Goal: Transaction & Acquisition: Register for event/course

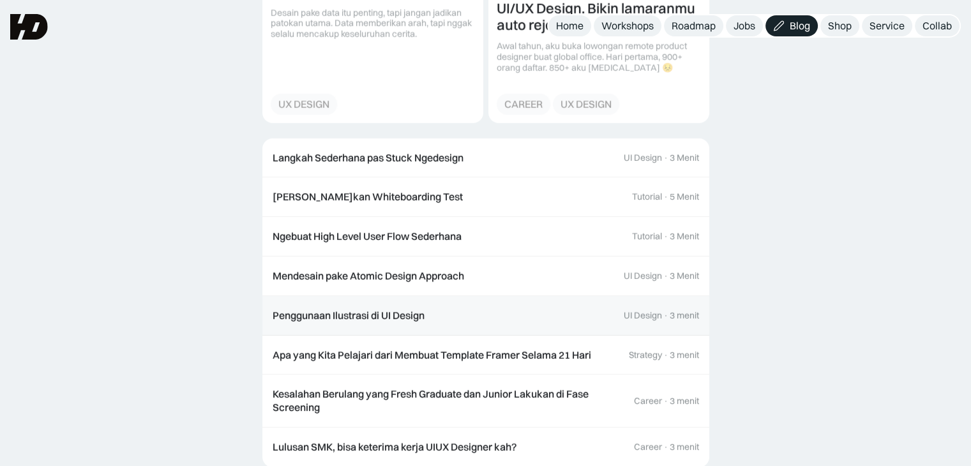
scroll to position [3767, 0]
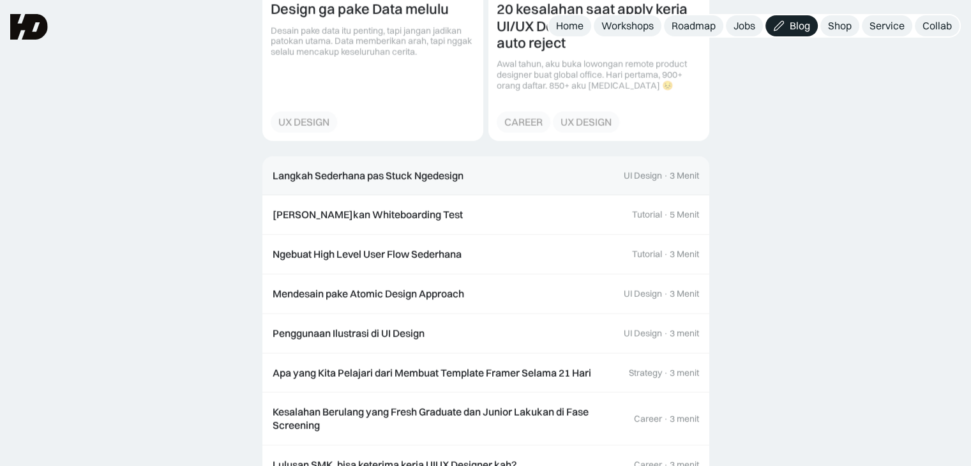
click at [503, 156] on link "Langkah Sederhana pas Stuck Ngedesign UI Design · 3 Menit" at bounding box center [485, 176] width 447 height 40
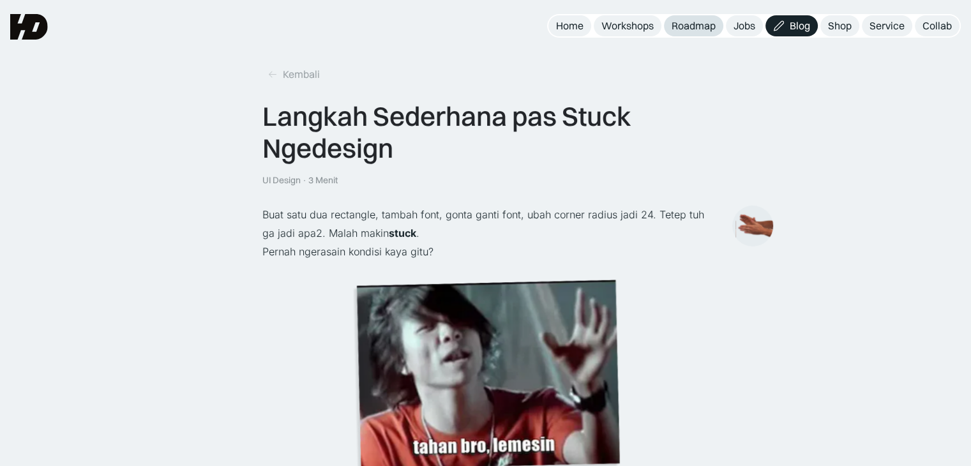
click at [696, 29] on div "Roadmap" at bounding box center [694, 25] width 44 height 13
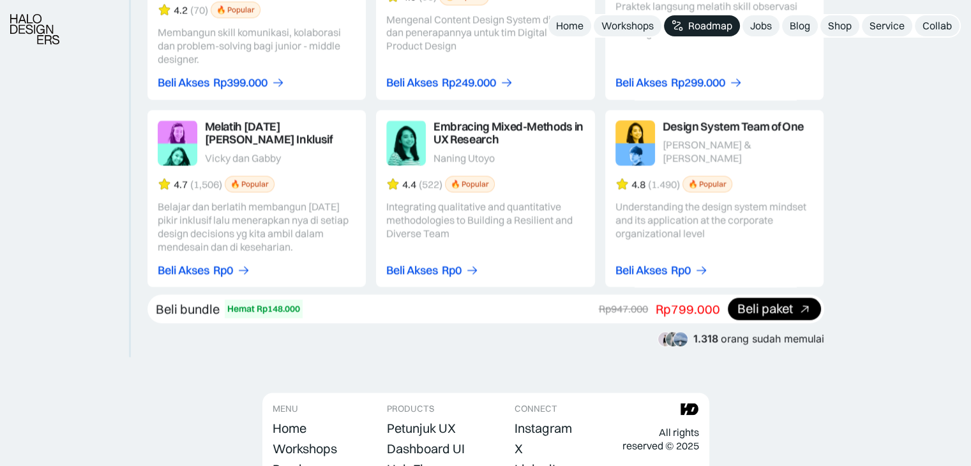
scroll to position [2329, 0]
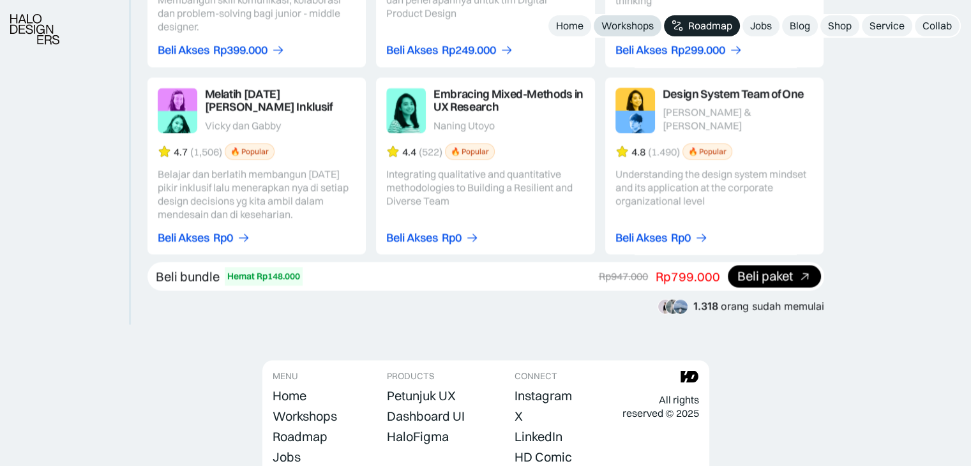
click at [628, 24] on div "Workshops" at bounding box center [627, 25] width 52 height 13
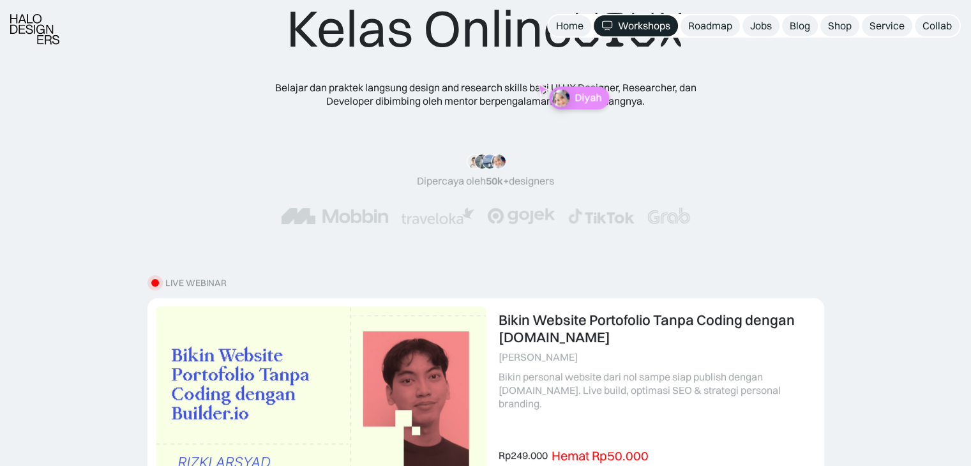
scroll to position [192, 0]
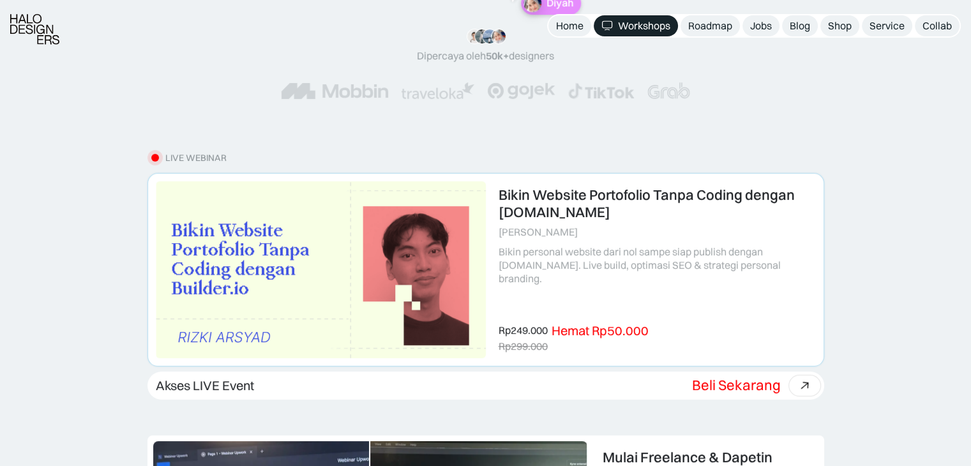
click at [615, 330] on div "Hemat Rp50.000" at bounding box center [600, 330] width 97 height 15
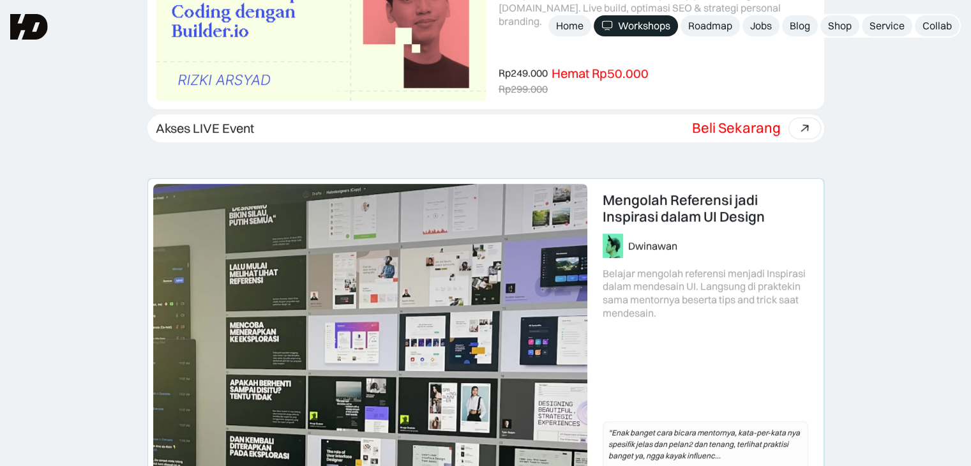
scroll to position [447, 0]
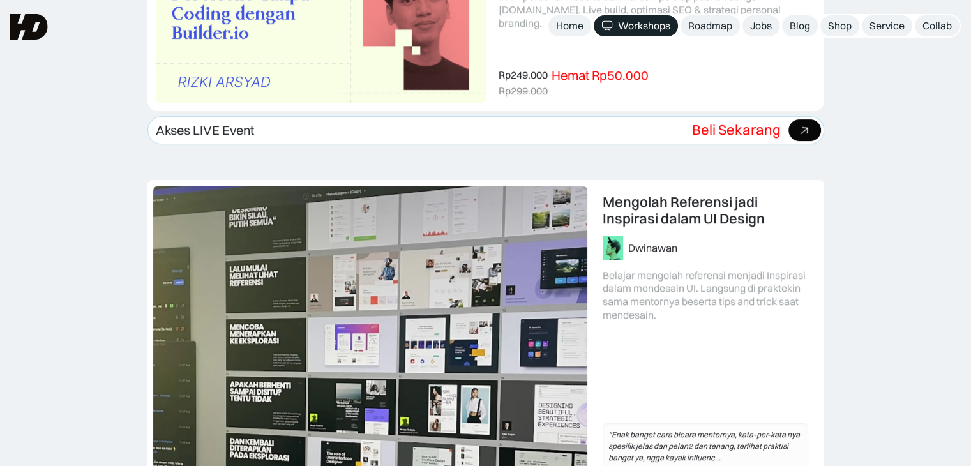
click at [748, 133] on div "Beli Sekarang" at bounding box center [736, 129] width 89 height 17
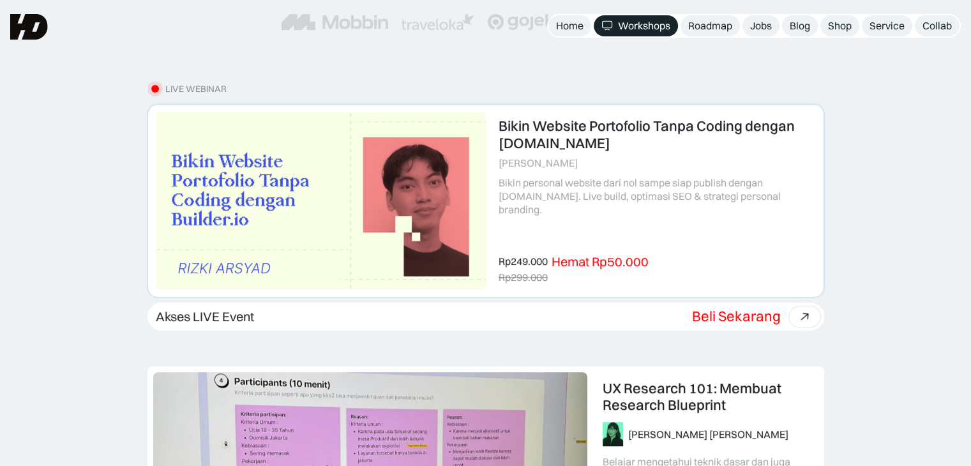
scroll to position [255, 0]
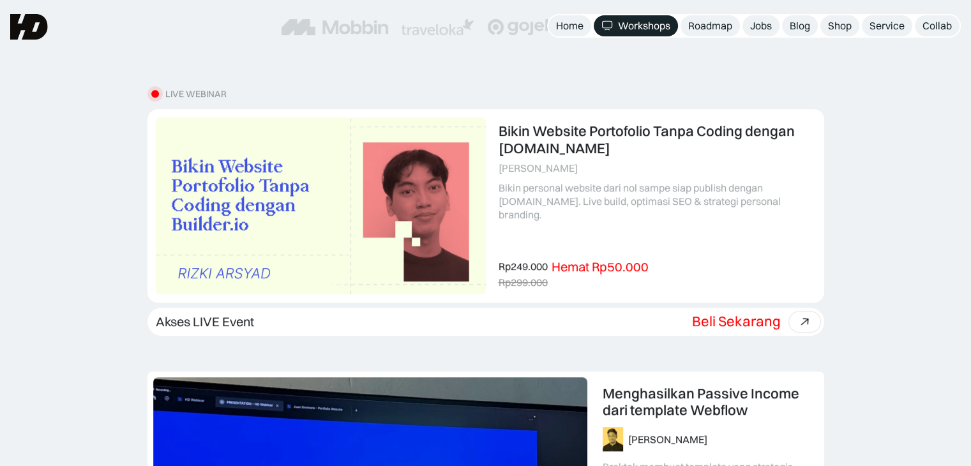
click at [646, 31] on div "Workshops" at bounding box center [644, 25] width 52 height 13
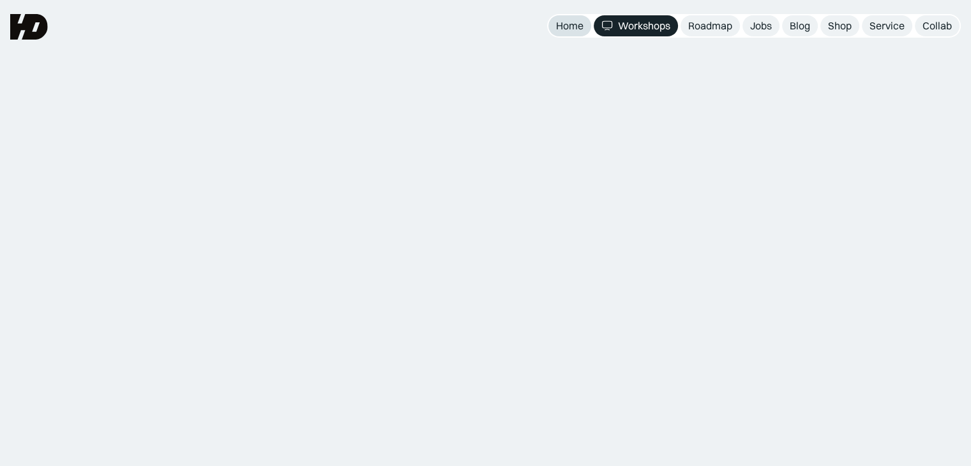
click at [568, 32] on div "Home" at bounding box center [569, 25] width 27 height 13
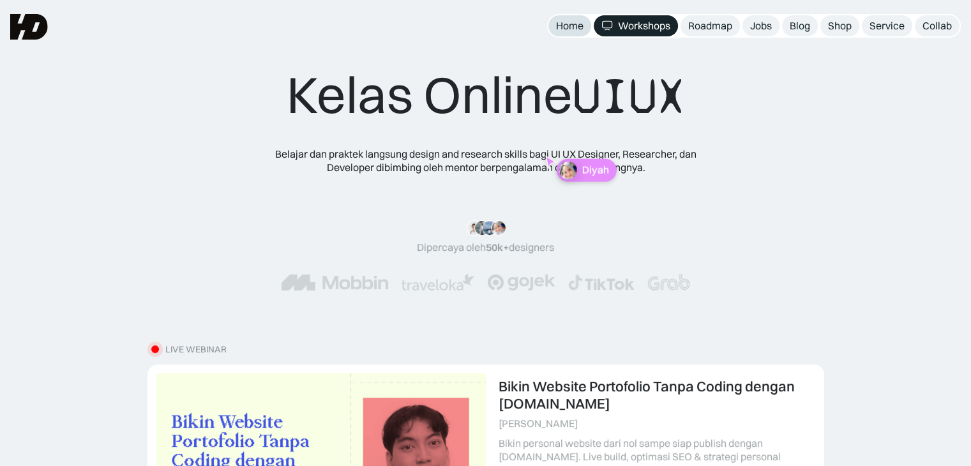
click at [568, 32] on div "Home" at bounding box center [569, 25] width 27 height 13
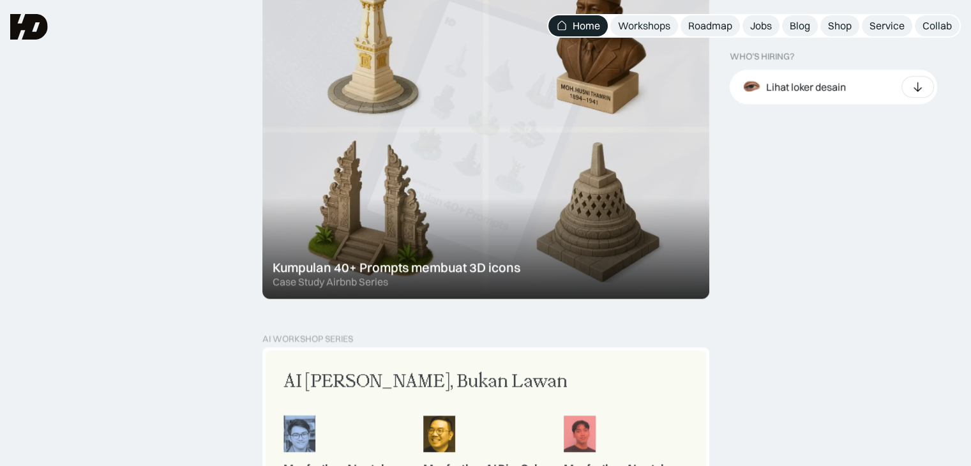
scroll to position [958, 0]
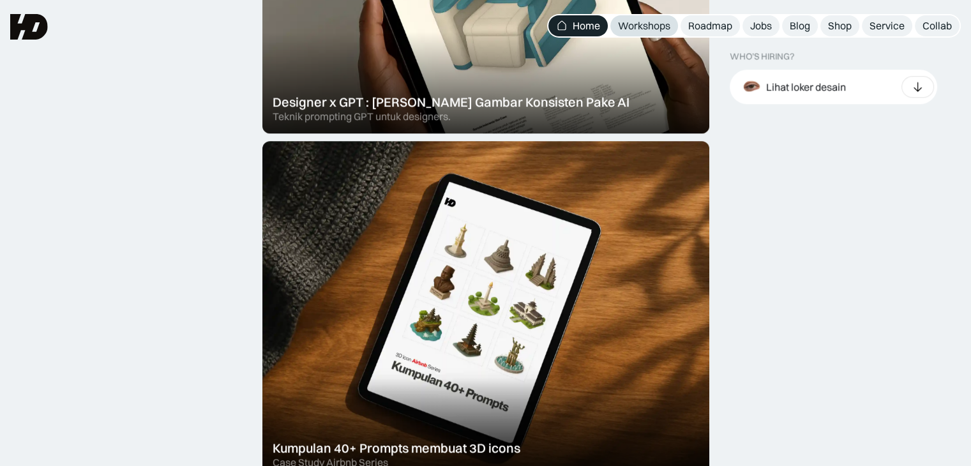
click at [633, 21] on div "Workshops" at bounding box center [644, 25] width 52 height 13
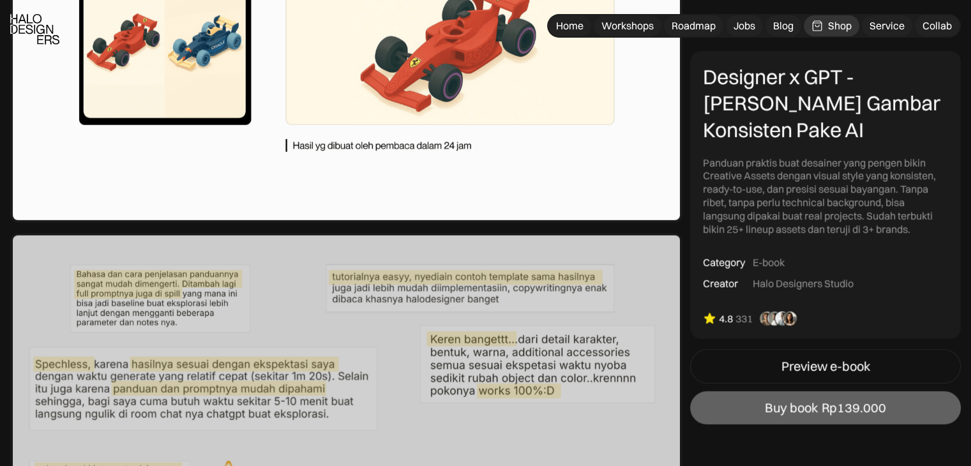
scroll to position [4086, 0]
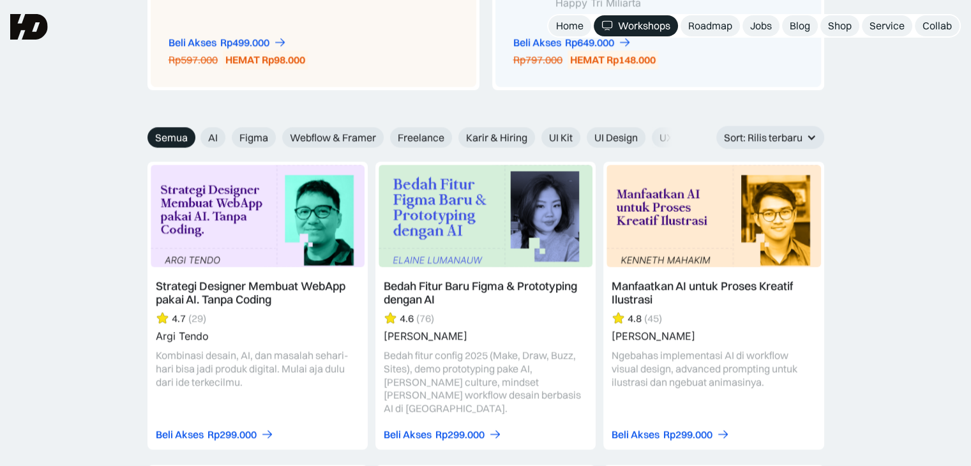
scroll to position [1660, 0]
click at [331, 365] on link at bounding box center [257, 305] width 220 height 287
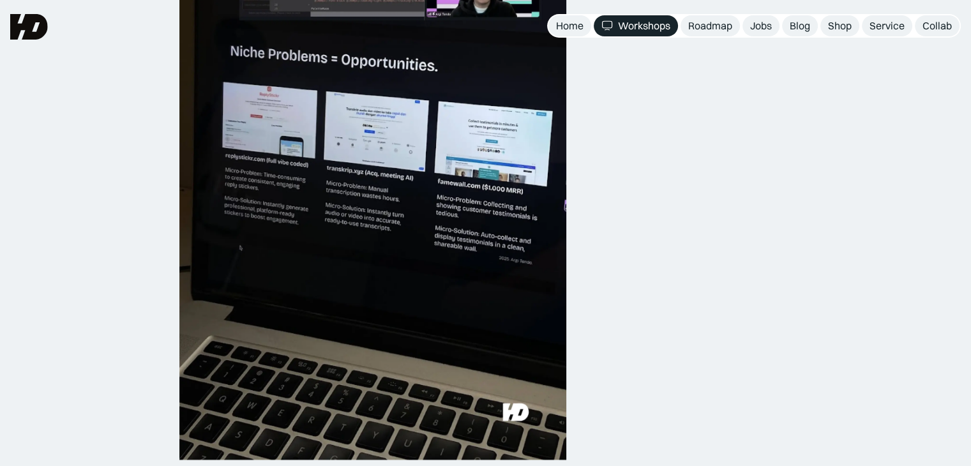
scroll to position [1277, 0]
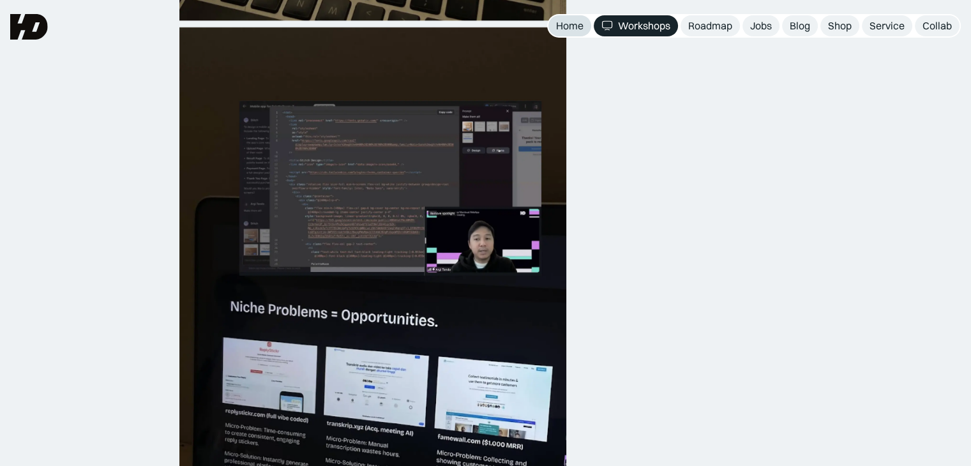
click at [571, 31] on div "Home" at bounding box center [569, 25] width 27 height 13
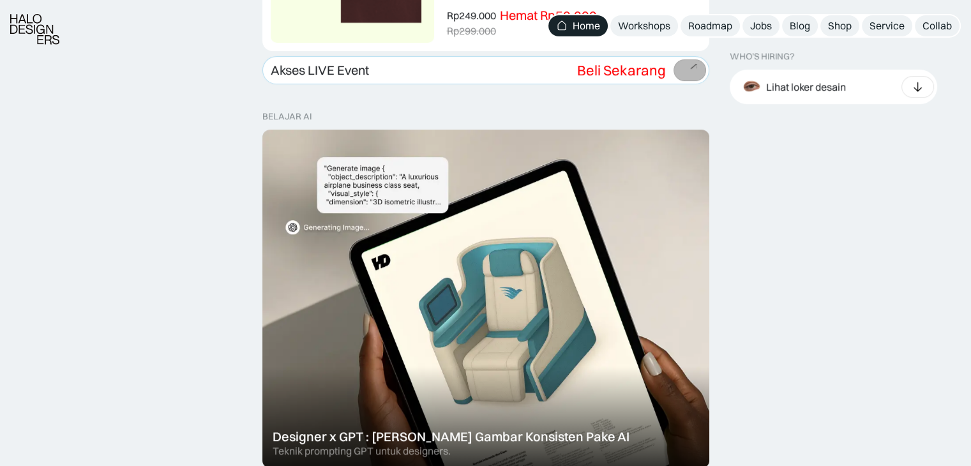
scroll to position [830, 0]
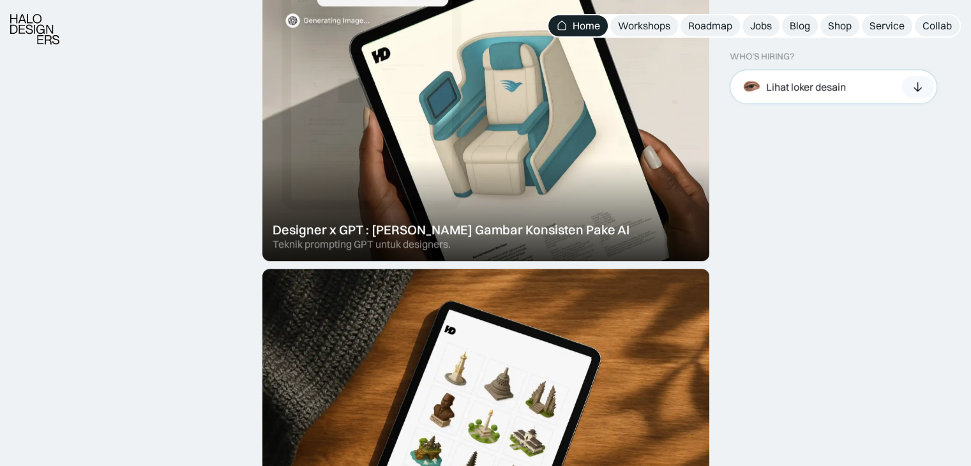
click at [808, 88] on div "Lihat loker desain" at bounding box center [806, 86] width 80 height 13
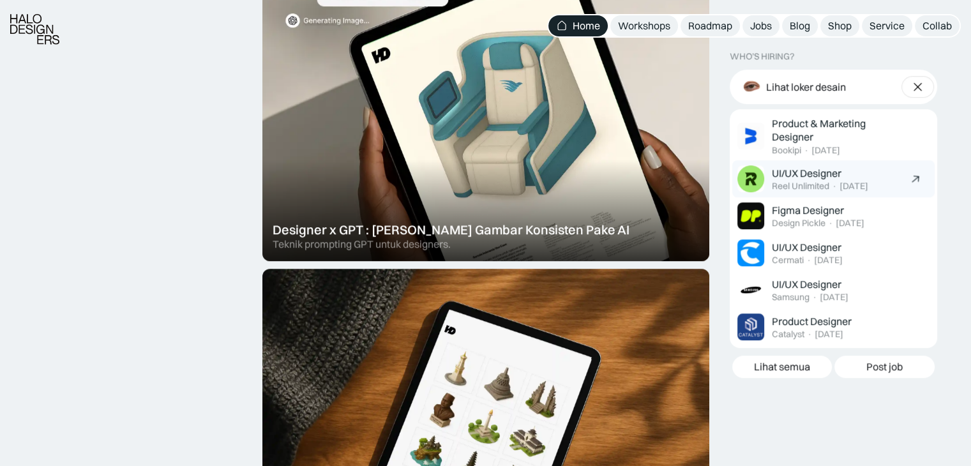
click at [846, 184] on div "Today" at bounding box center [854, 186] width 29 height 11
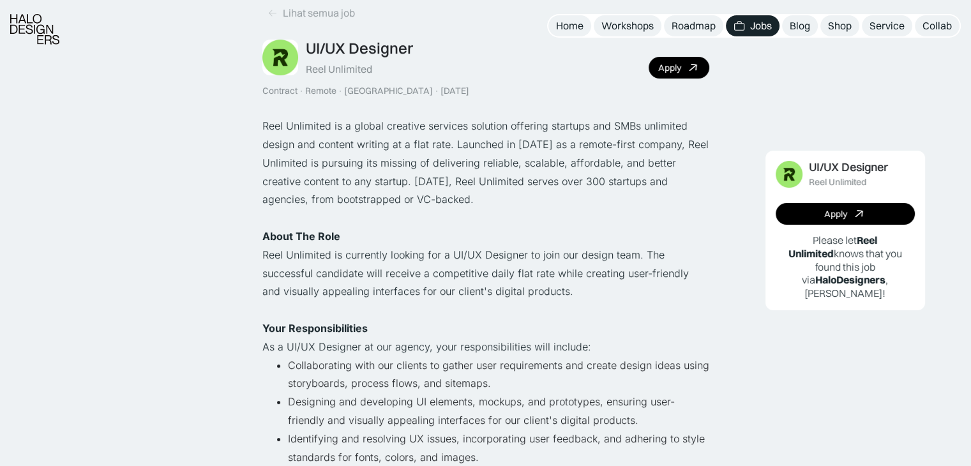
scroll to position [64, 0]
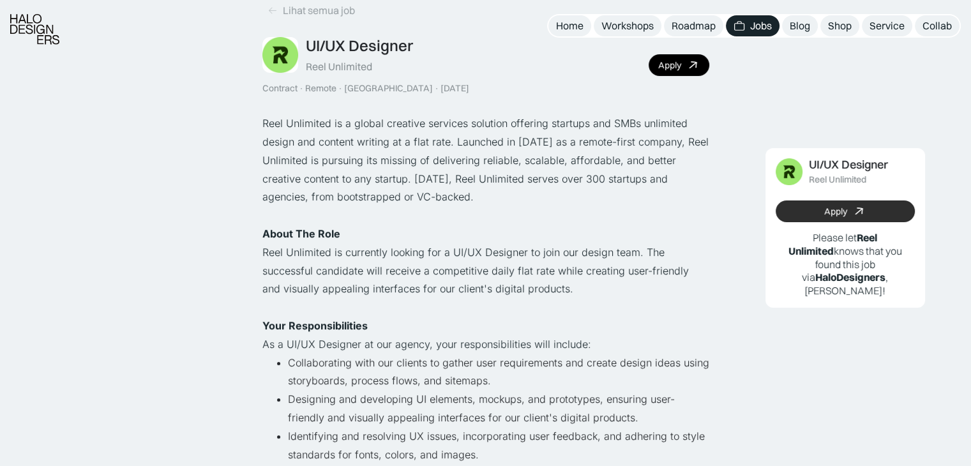
click at [832, 218] on link "Apply" at bounding box center [845, 211] width 139 height 22
click at [631, 26] on div "Workshops" at bounding box center [627, 25] width 52 height 13
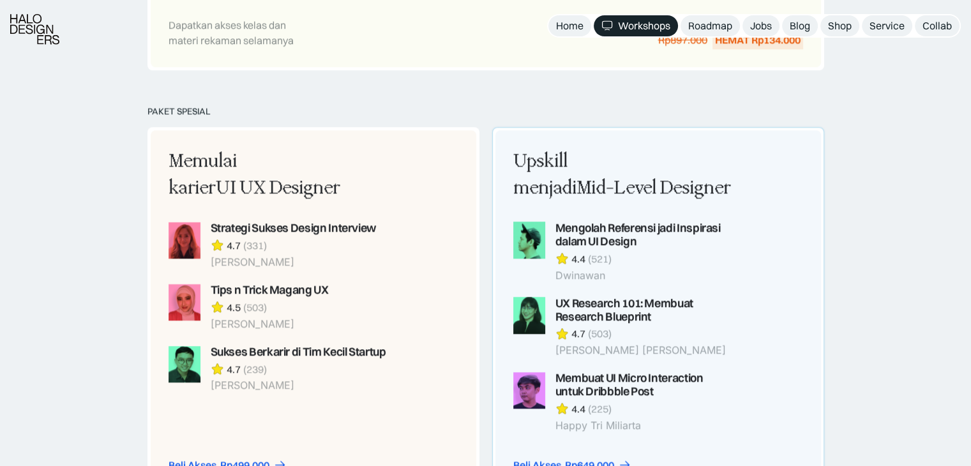
scroll to position [1247, 0]
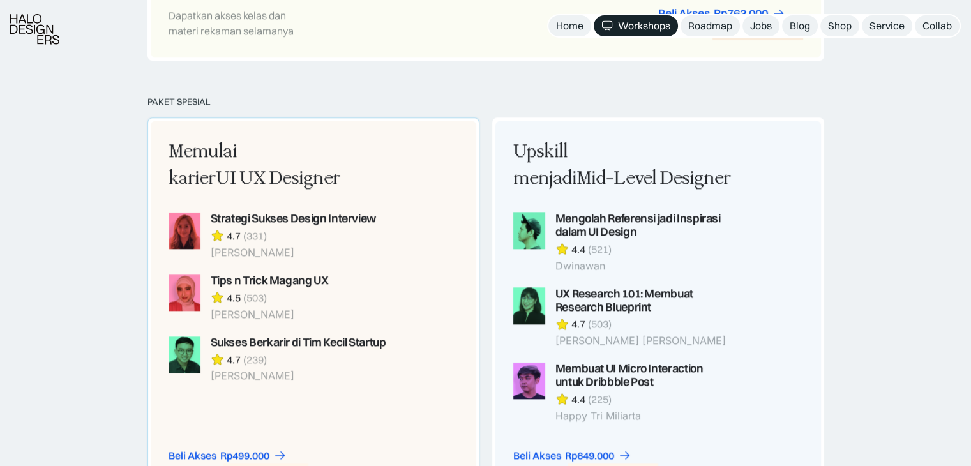
click at [256, 164] on div "Memulai karier UI UX Designer" at bounding box center [279, 165] width 220 height 53
click at [253, 162] on div "Memulai karier UI UX Designer" at bounding box center [279, 165] width 220 height 53
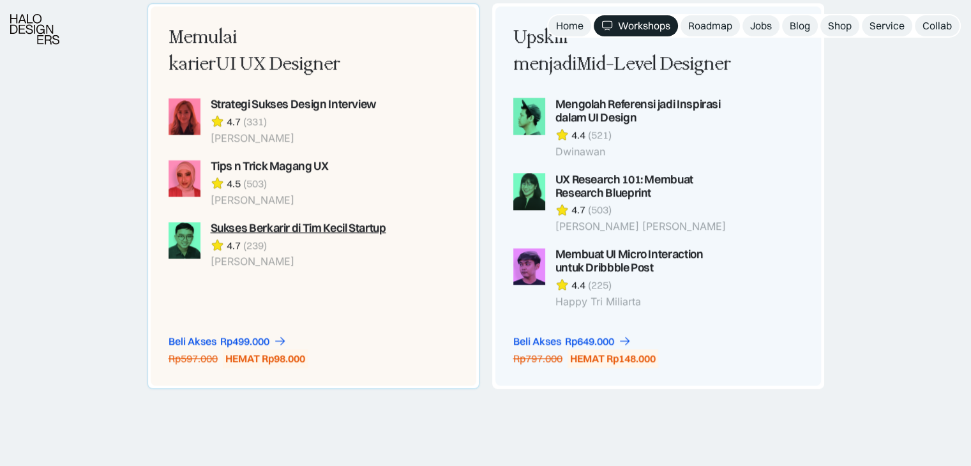
scroll to position [1375, 0]
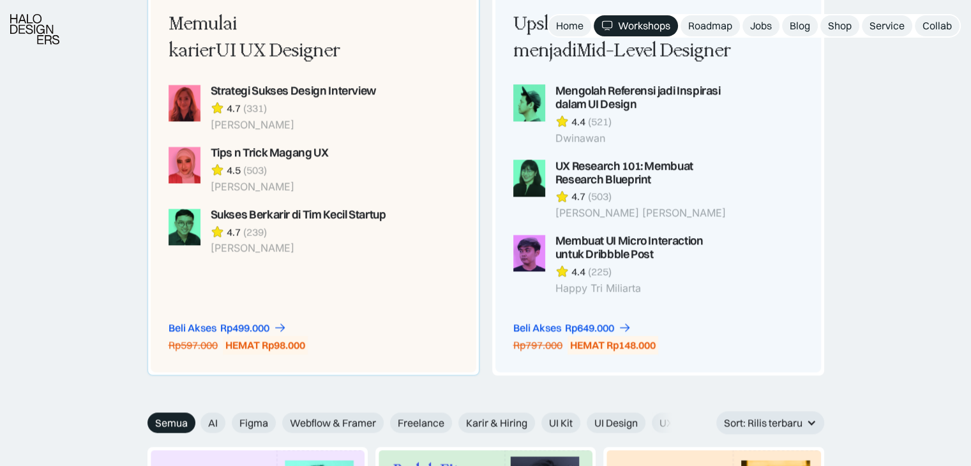
click at [267, 344] on div "HEMAT Rp98.000" at bounding box center [265, 344] width 80 height 13
click at [266, 331] on div "Rp499.000" at bounding box center [244, 327] width 49 height 13
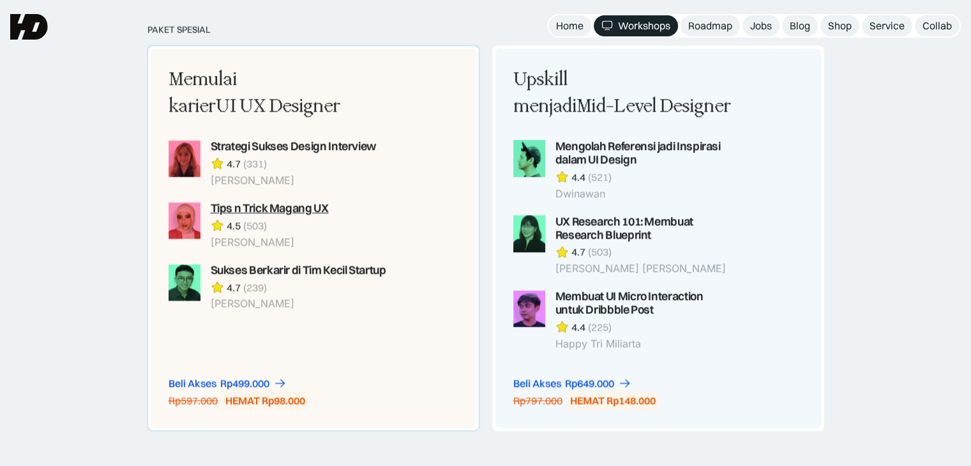
scroll to position [1247, 0]
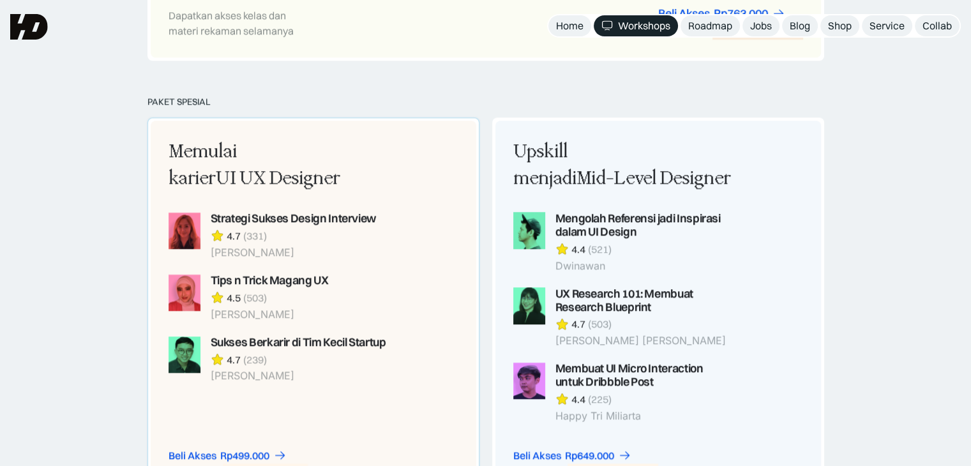
click at [235, 174] on span "UI UX Designer" at bounding box center [278, 178] width 124 height 22
click at [194, 100] on div "PAKET SPESIAL" at bounding box center [485, 101] width 677 height 11
click at [232, 182] on span "UI UX Designer" at bounding box center [278, 178] width 124 height 22
click at [243, 229] on div "(331)" at bounding box center [255, 235] width 24 height 13
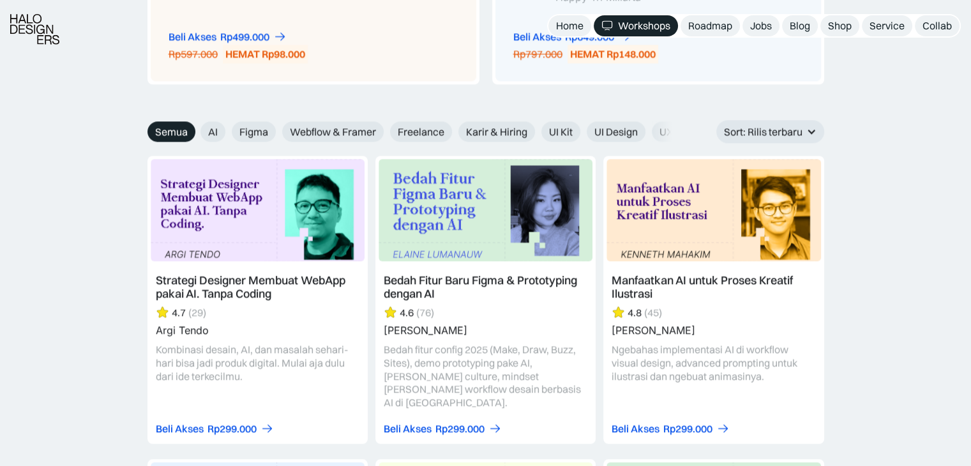
scroll to position [1694, 0]
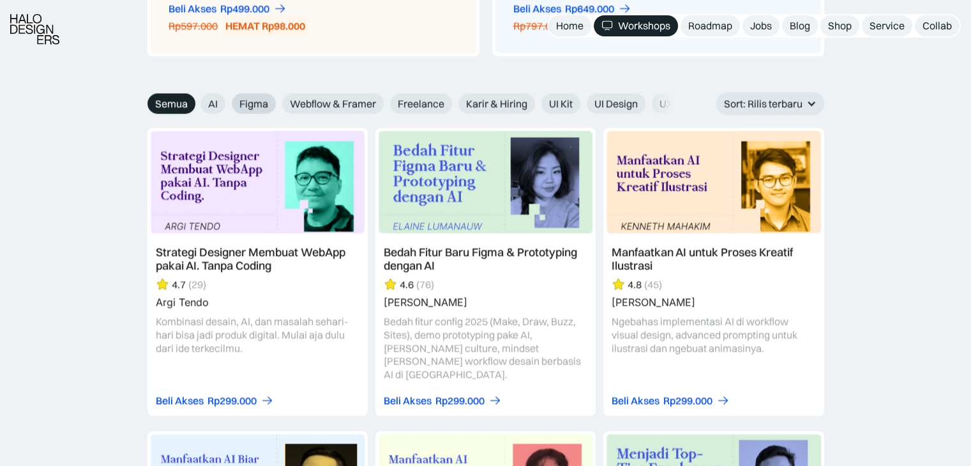
click at [266, 103] on span "Figma" at bounding box center [253, 103] width 29 height 13
click at [196, 103] on input "Figma" at bounding box center [192, 99] width 8 height 8
radio input "true"
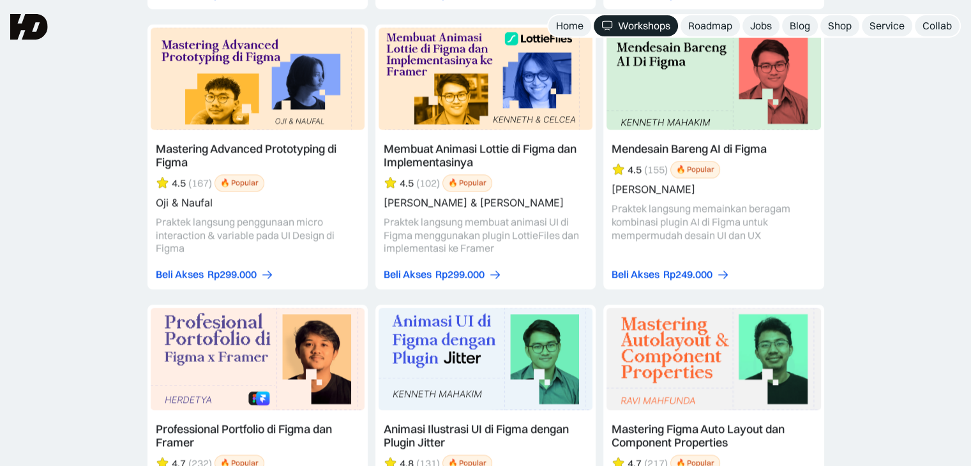
scroll to position [2077, 0]
click at [280, 264] on link at bounding box center [257, 157] width 220 height 265
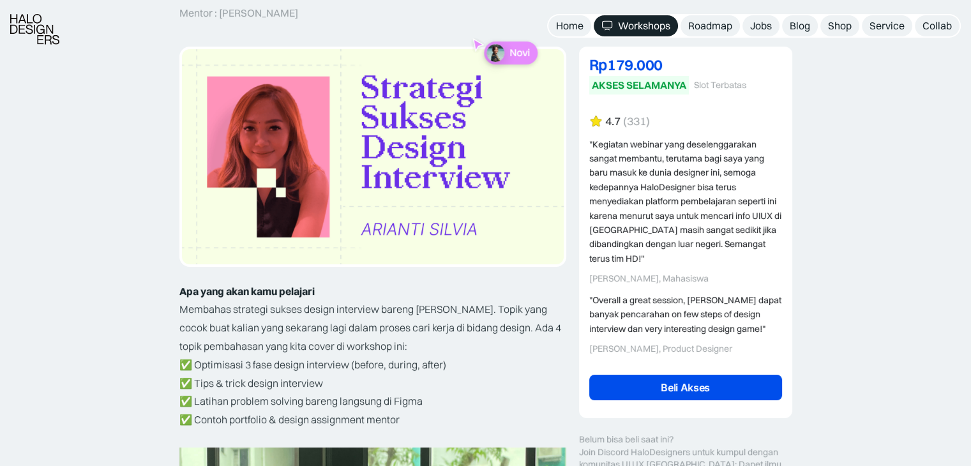
scroll to position [192, 0]
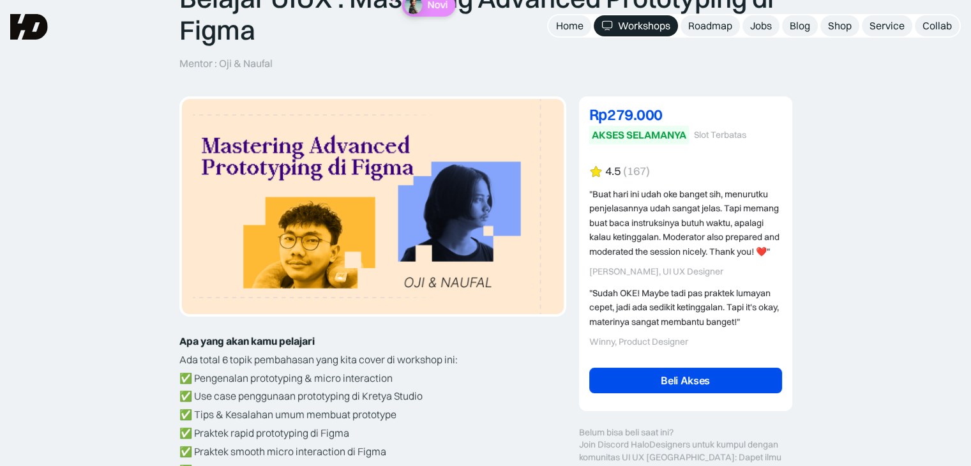
scroll to position [128, 0]
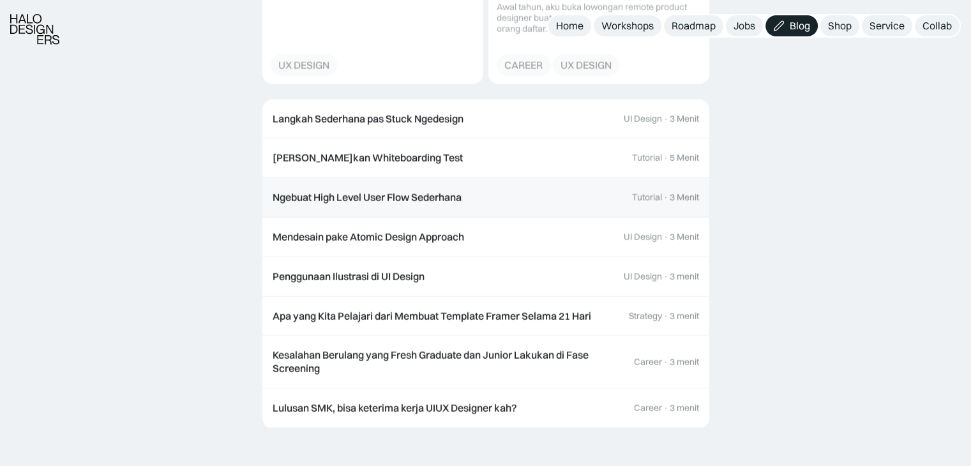
scroll to position [3001, 0]
